Goal: Information Seeking & Learning: Learn about a topic

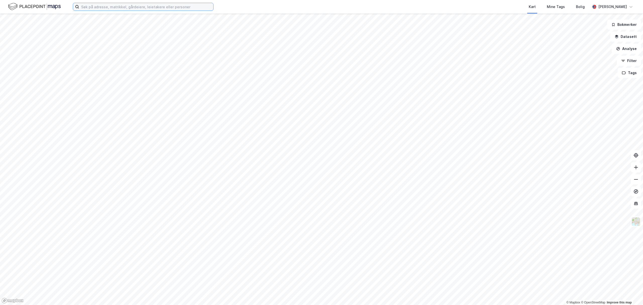
click at [161, 8] on input at bounding box center [146, 7] width 134 height 8
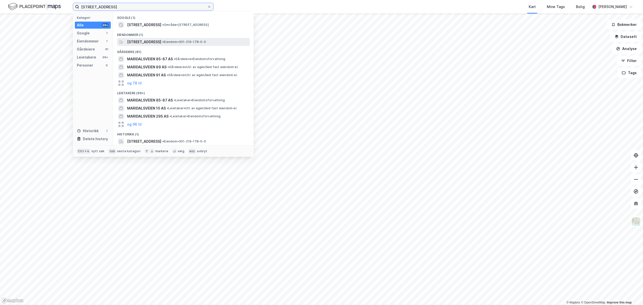
type input "[STREET_ADDRESS]"
